Goal: Information Seeking & Learning: Find specific fact

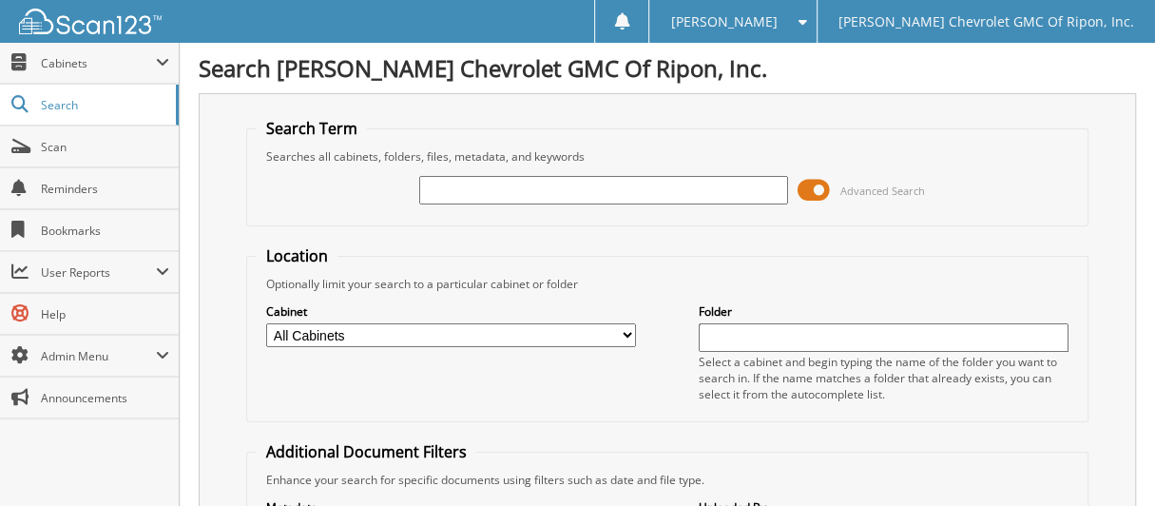
click at [568, 189] on input "text" at bounding box center [604, 190] width 370 height 29
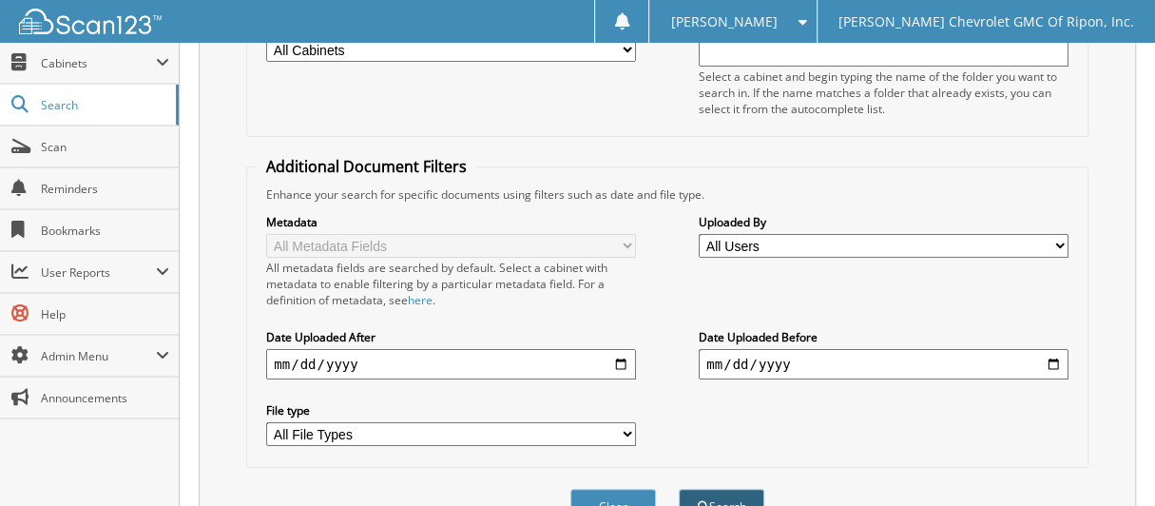
type input "DEPOSIT [DATE]"
click at [746, 489] on button "Search" at bounding box center [722, 506] width 86 height 35
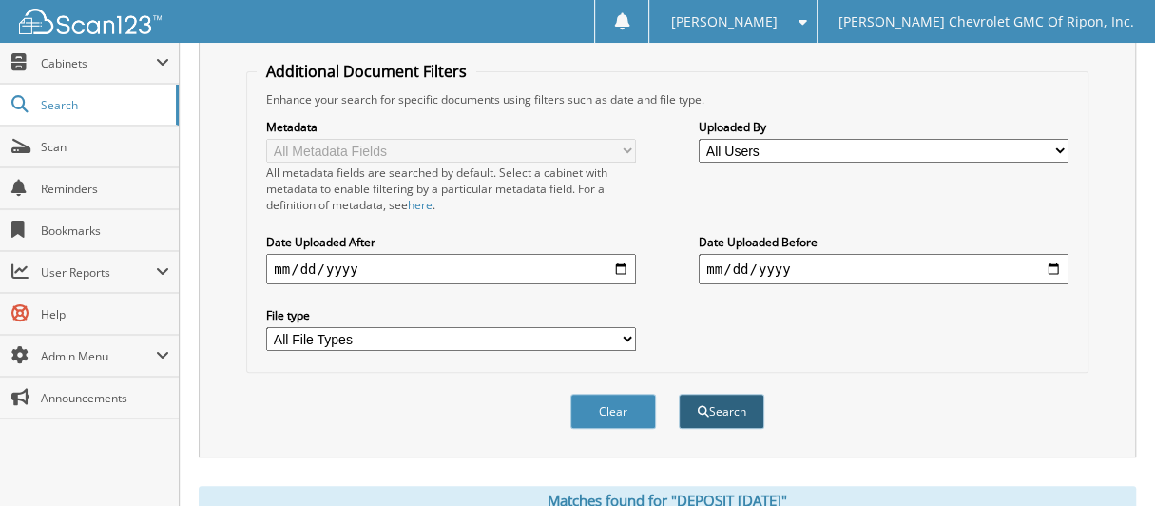
click at [710, 394] on button "Search" at bounding box center [722, 411] width 86 height 35
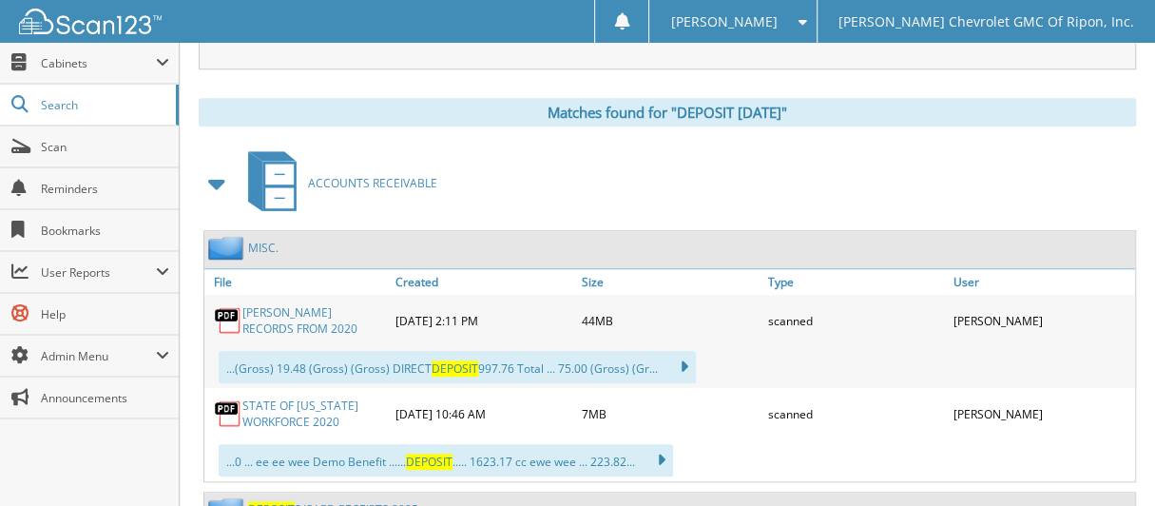
scroll to position [855, 0]
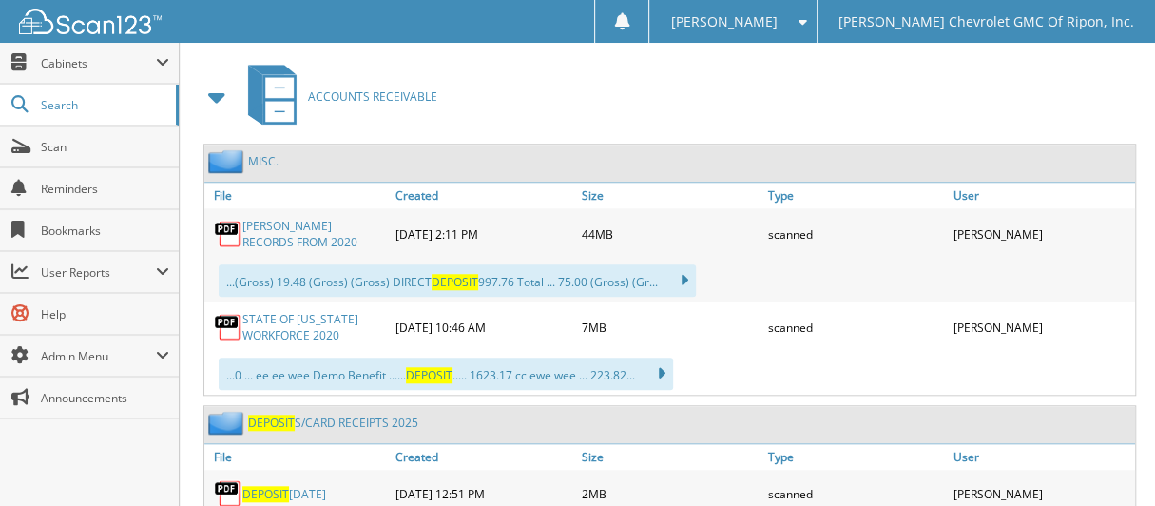
click at [372, 415] on link "DEPOSIT S/CARD RECEIPTS 2025" at bounding box center [333, 423] width 170 height 16
